Goal: Navigation & Orientation: Find specific page/section

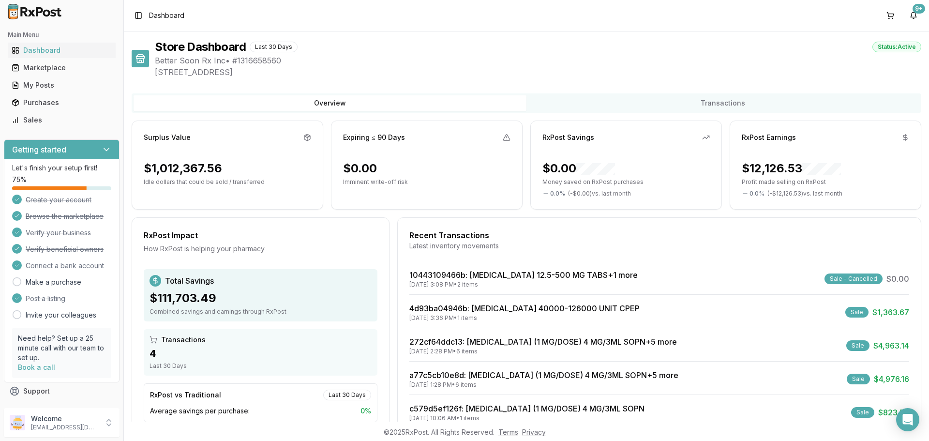
click at [73, 118] on div "Sales" at bounding box center [62, 120] width 100 height 10
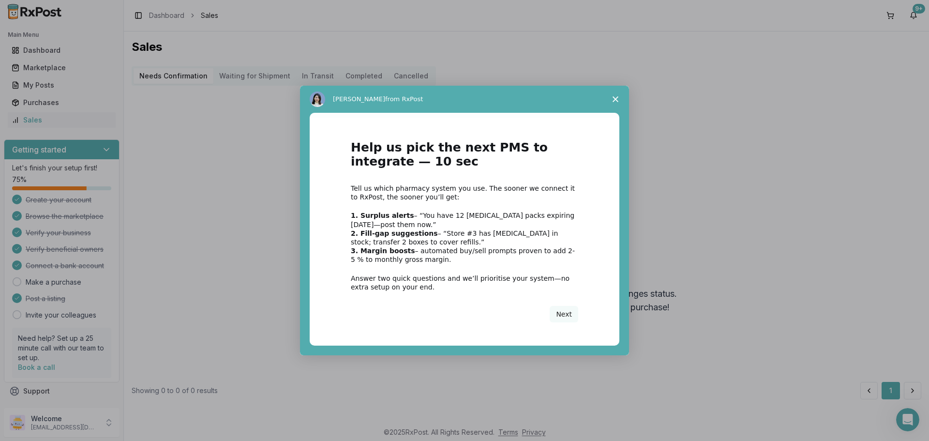
click at [614, 98] on polygon "Close survey" at bounding box center [615, 99] width 6 height 6
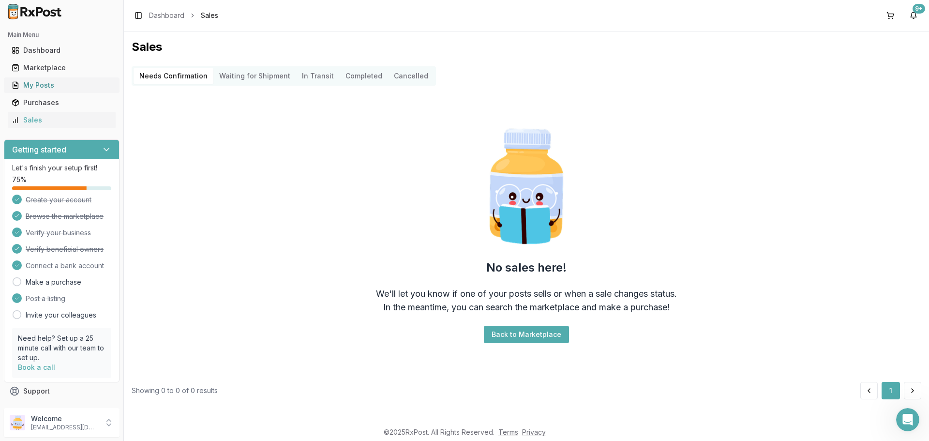
click at [34, 83] on div "My Posts" at bounding box center [62, 85] width 100 height 10
